Goal: Learn about a topic

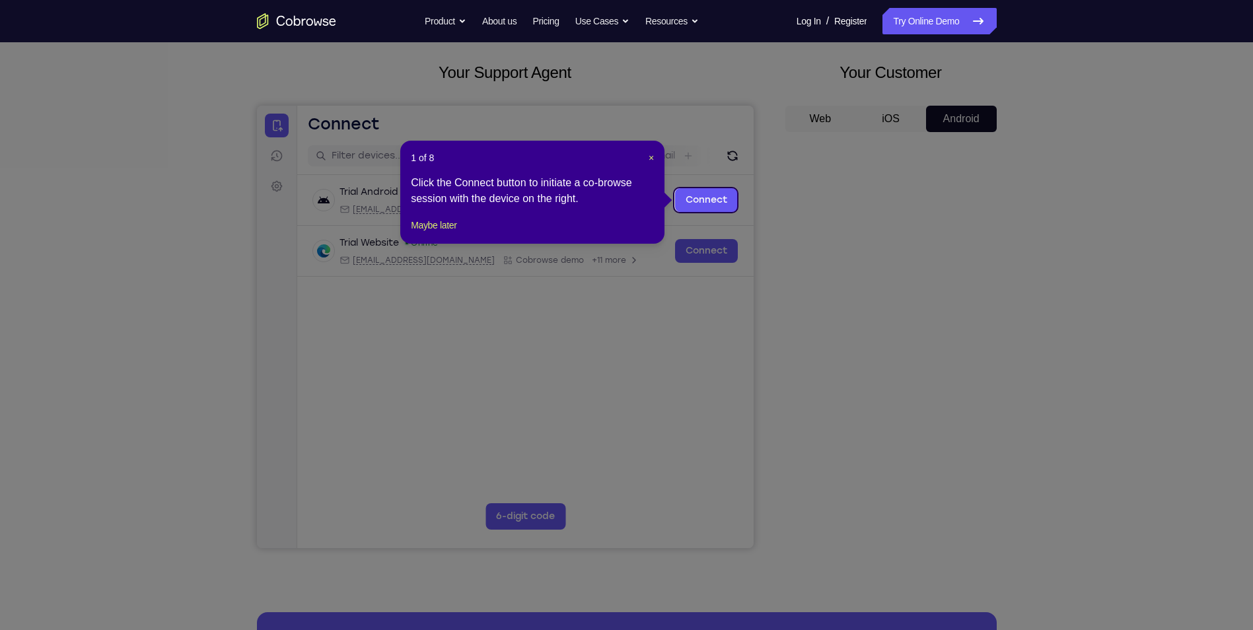
drag, startPoint x: 880, startPoint y: 410, endPoint x: 887, endPoint y: 390, distance: 20.3
click at [880, 410] on icon at bounding box center [631, 315] width 1263 height 630
click at [650, 160] on span "×" at bounding box center [651, 158] width 5 height 11
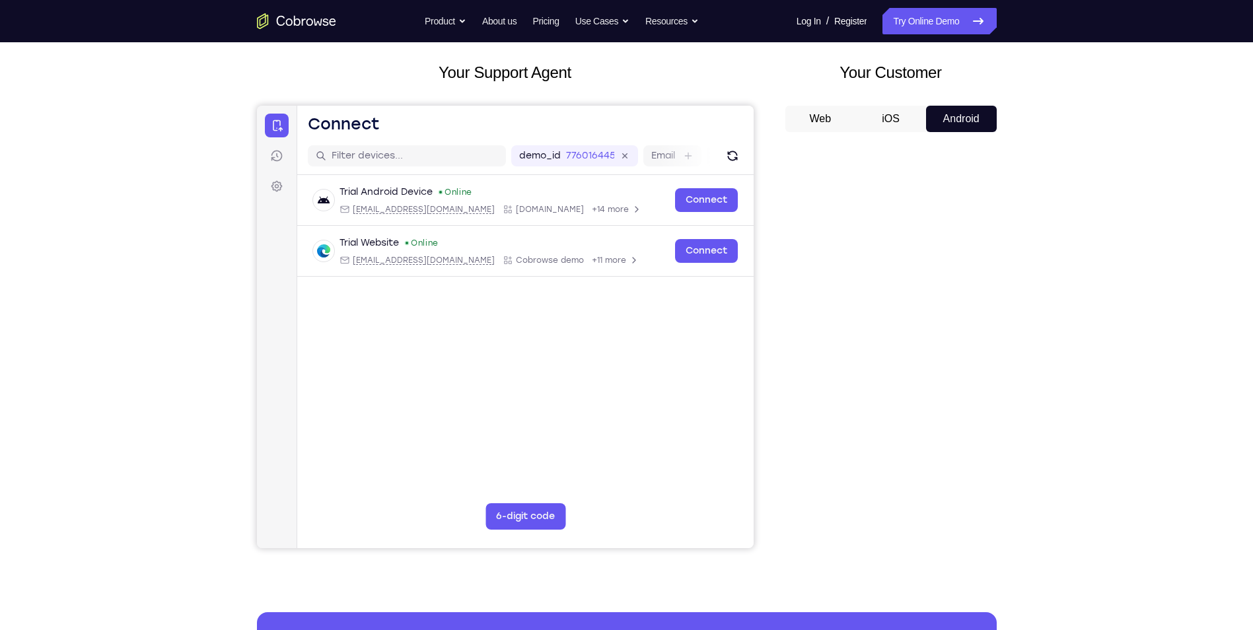
drag, startPoint x: 1055, startPoint y: 156, endPoint x: 1066, endPoint y: 481, distance: 325.3
click at [1066, 480] on div "Your Support Agent Your Customer Web iOS Android Next Steps We’d be happy to gi…" at bounding box center [626, 412] width 1253 height 872
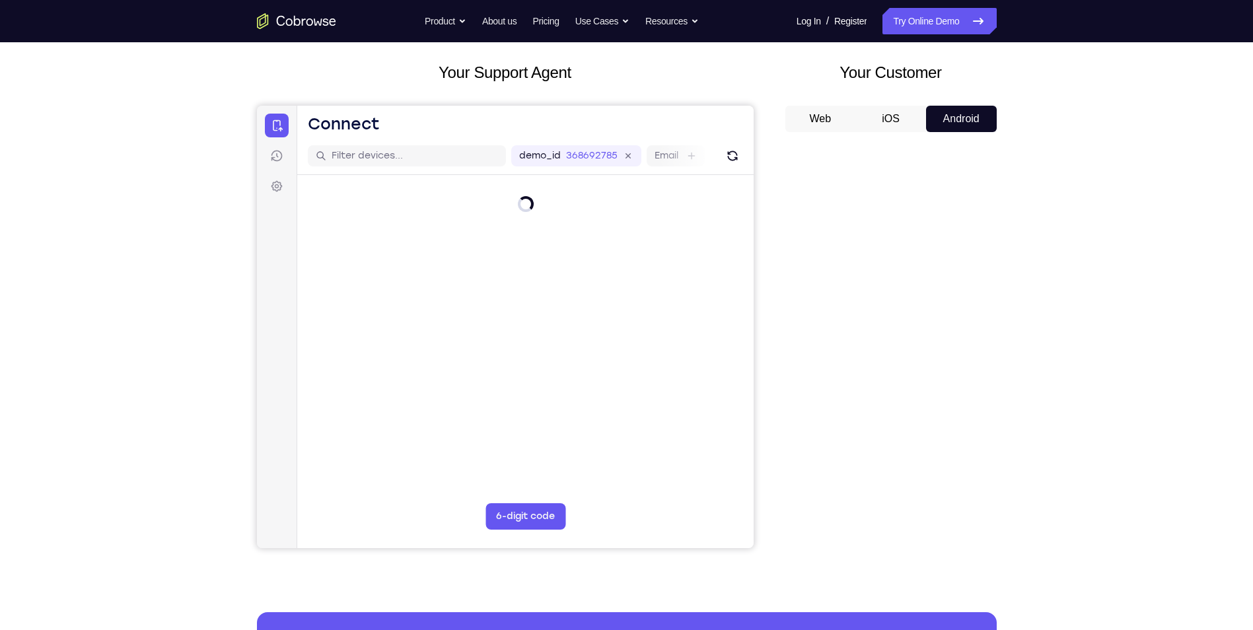
click at [959, 124] on button "Android" at bounding box center [961, 119] width 71 height 26
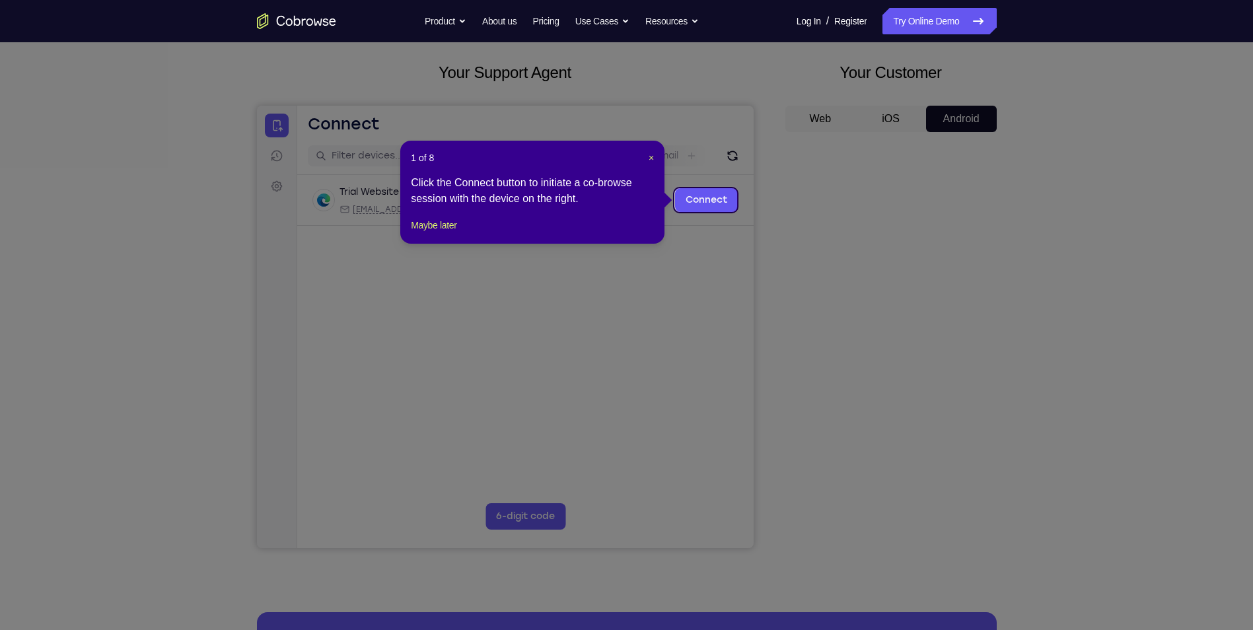
click at [655, 161] on div "1 of 8 × Click the Connect button to initiate a co-browse session with the devi…" at bounding box center [532, 192] width 264 height 103
click at [649, 159] on span "×" at bounding box center [651, 158] width 5 height 11
